Goal: Task Accomplishment & Management: Use online tool/utility

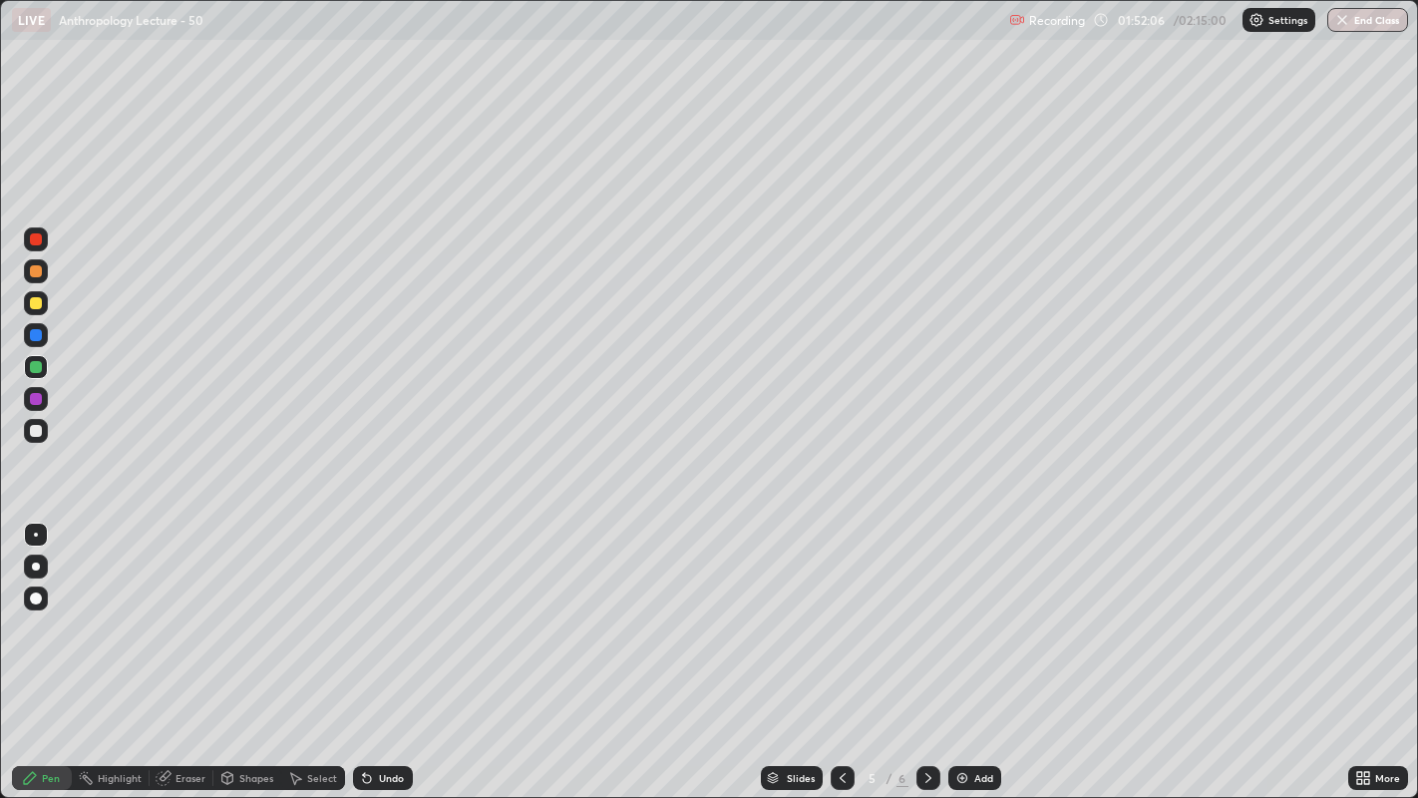
scroll to position [798, 1418]
click at [925, 778] on icon at bounding box center [928, 778] width 16 height 16
click at [916, 776] on div at bounding box center [928, 778] width 24 height 24
click at [925, 778] on icon at bounding box center [928, 778] width 16 height 16
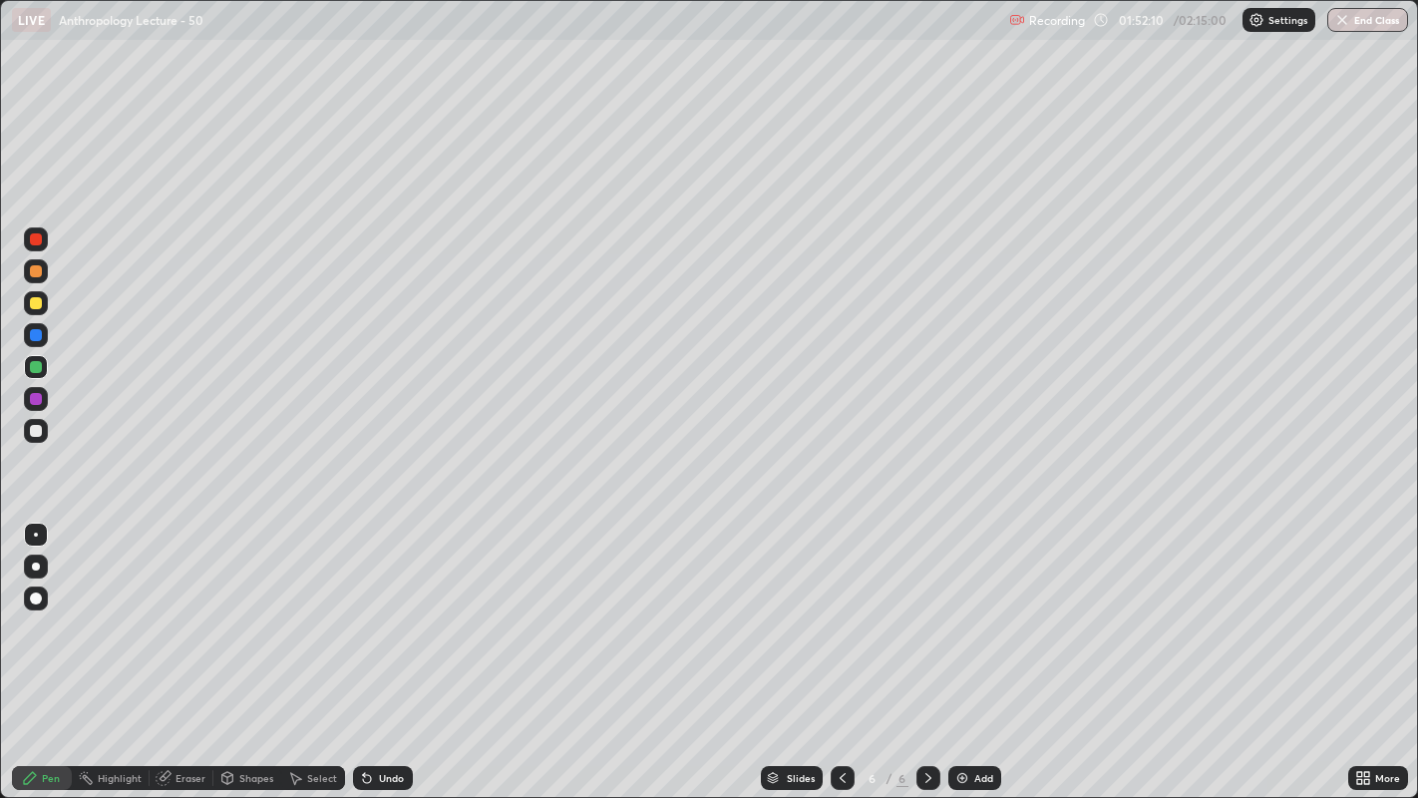
click at [925, 778] on icon at bounding box center [928, 778] width 16 height 16
click at [840, 778] on icon at bounding box center [843, 778] width 16 height 16
click at [1347, 17] on img "button" at bounding box center [1342, 20] width 16 height 16
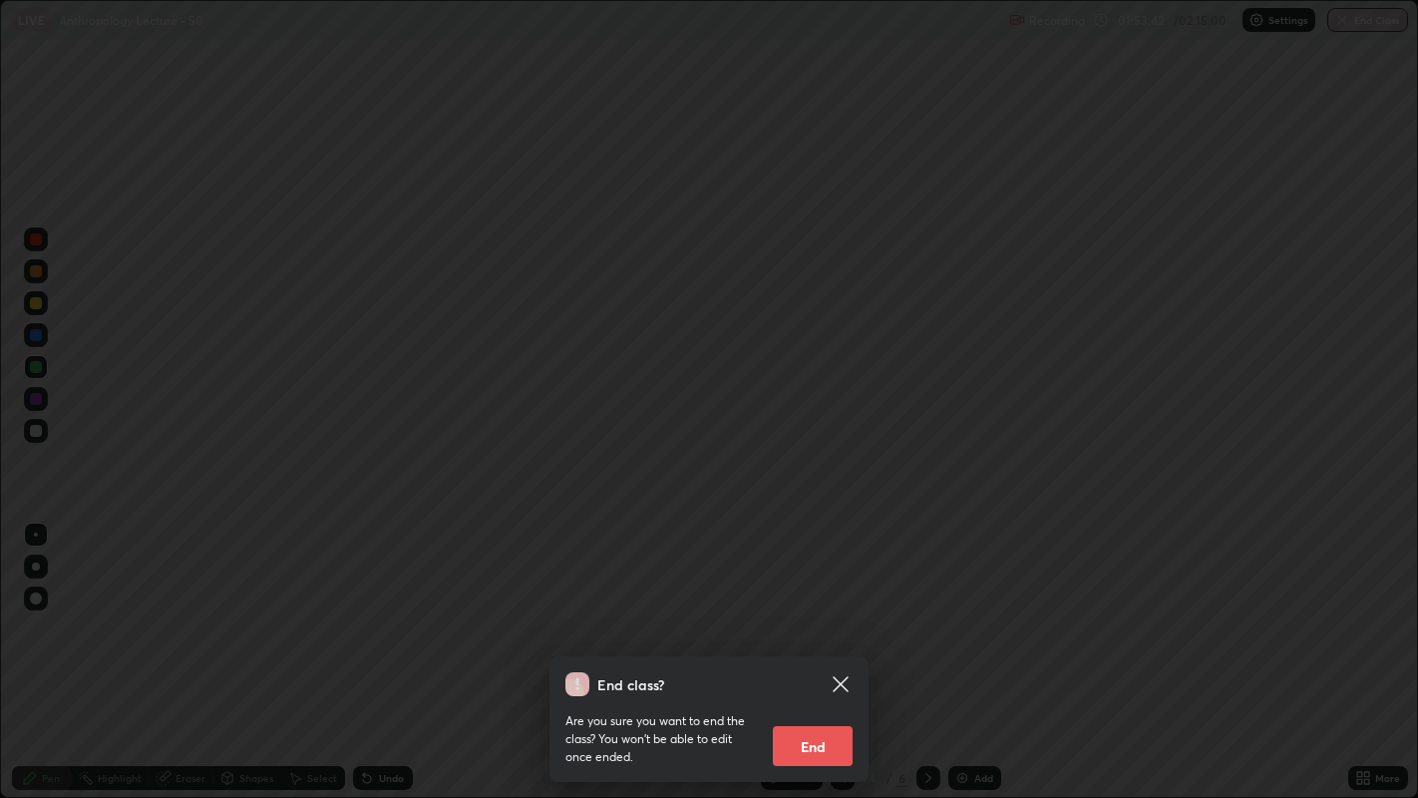
click at [822, 741] on button "End" at bounding box center [813, 746] width 80 height 40
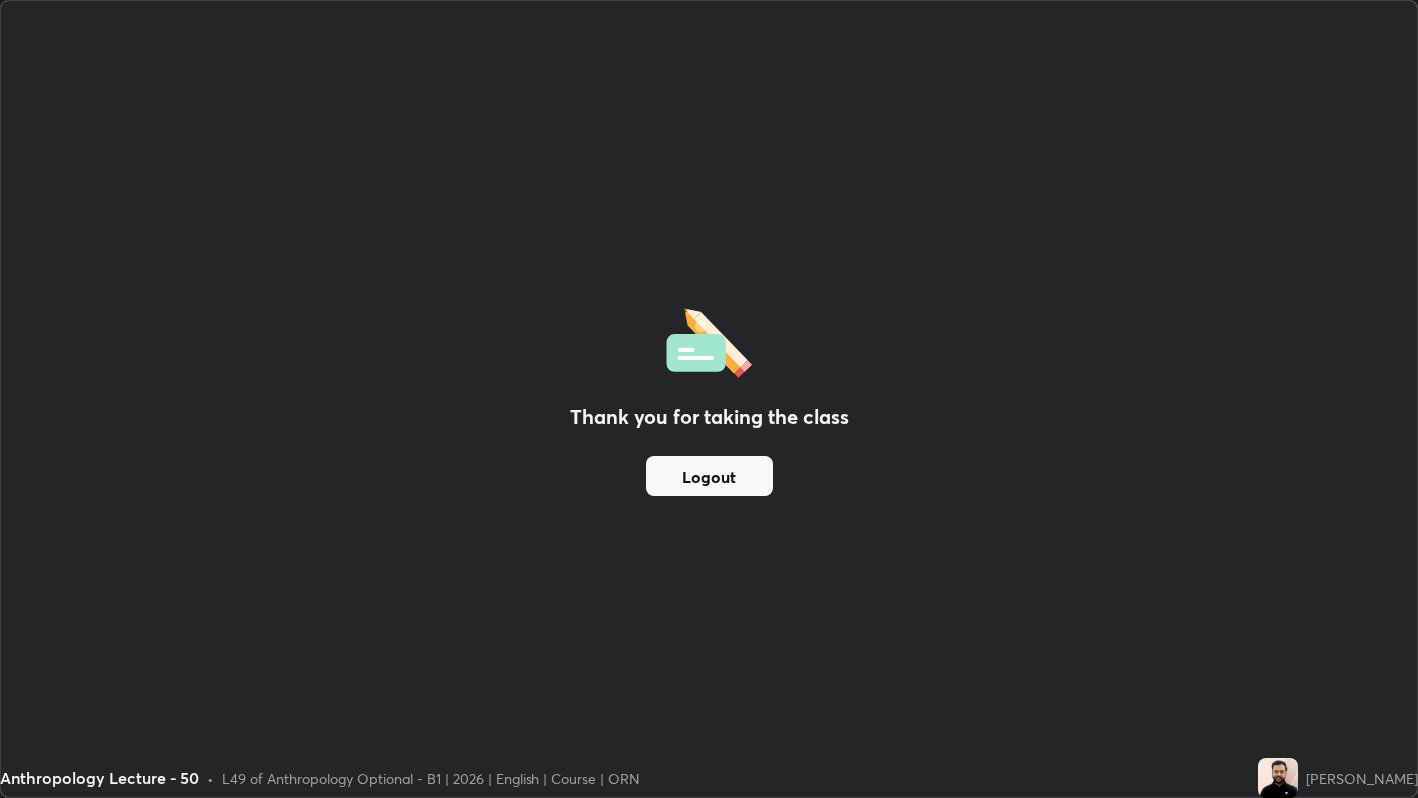
click at [733, 473] on button "Logout" at bounding box center [709, 476] width 127 height 40
